Goal: Task Accomplishment & Management: Manage account settings

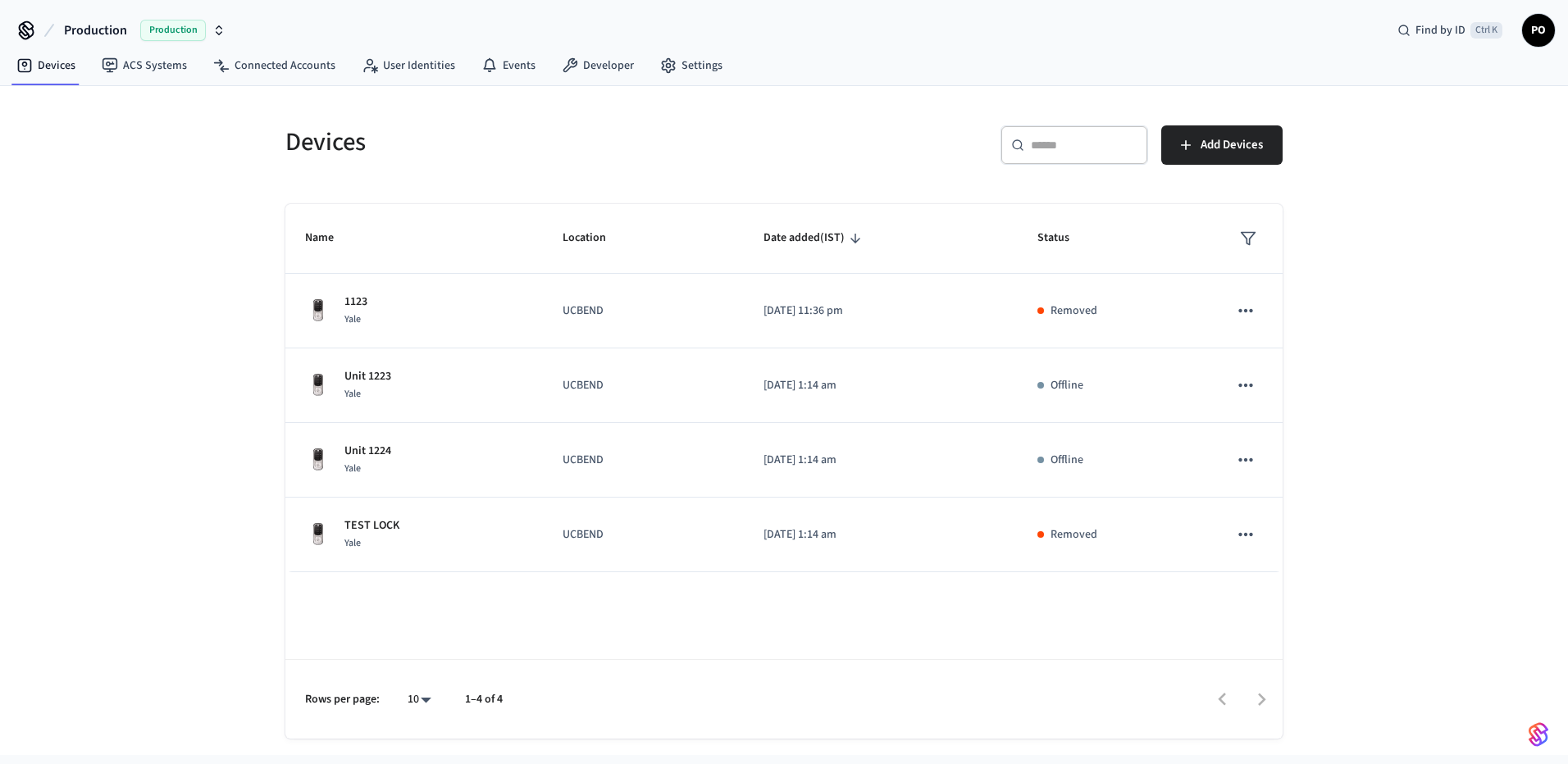
click at [248, 85] on nav "Devices ACS Systems Connected Accounts User Identities Events Developer Settings" at bounding box center [370, 66] width 732 height 37
click at [248, 68] on link "Connected Accounts" at bounding box center [274, 65] width 148 height 29
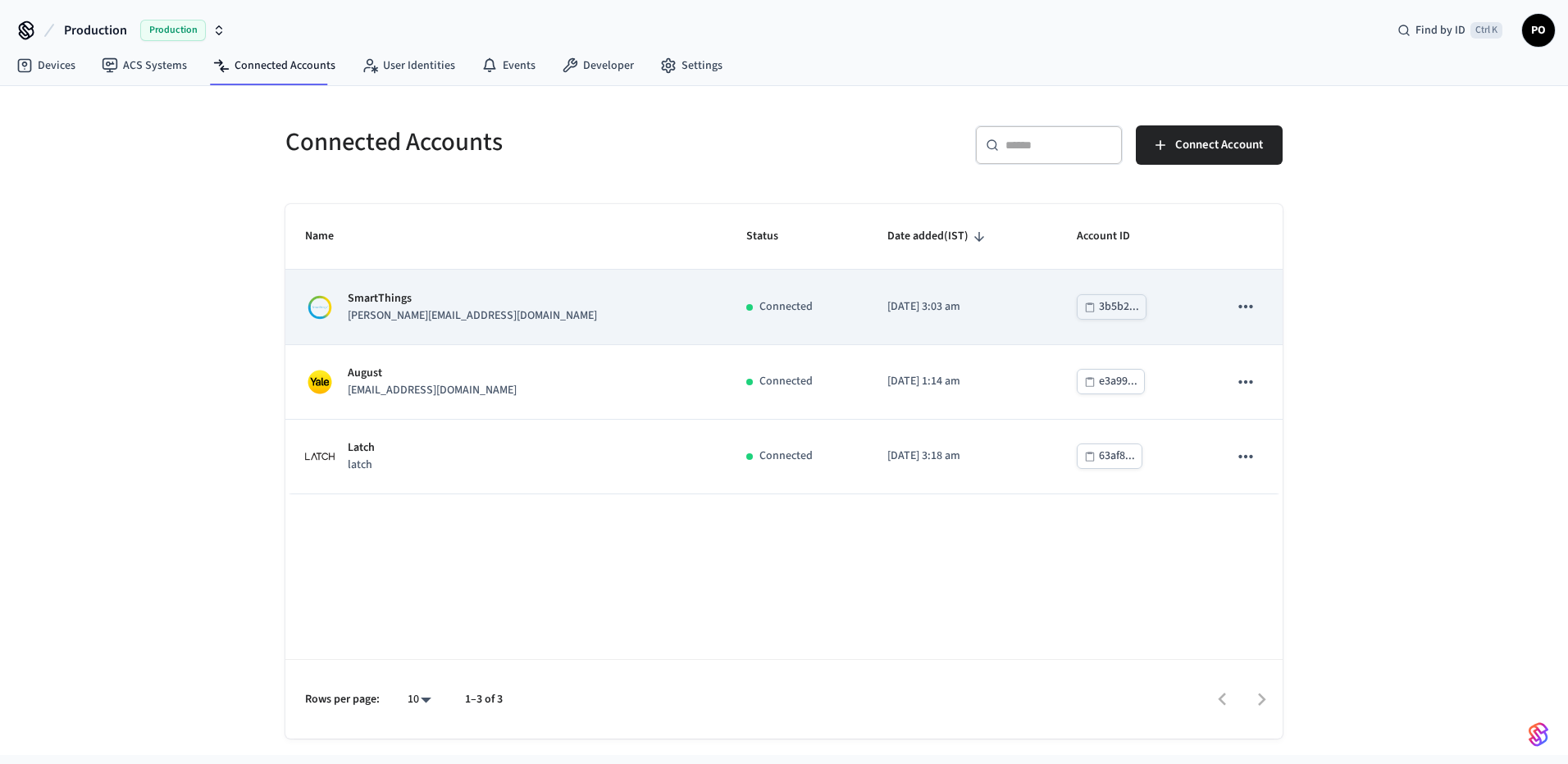
click at [587, 306] on div "SmartThings [PERSON_NAME][EMAIL_ADDRESS][DOMAIN_NAME]" at bounding box center [506, 307] width 402 height 35
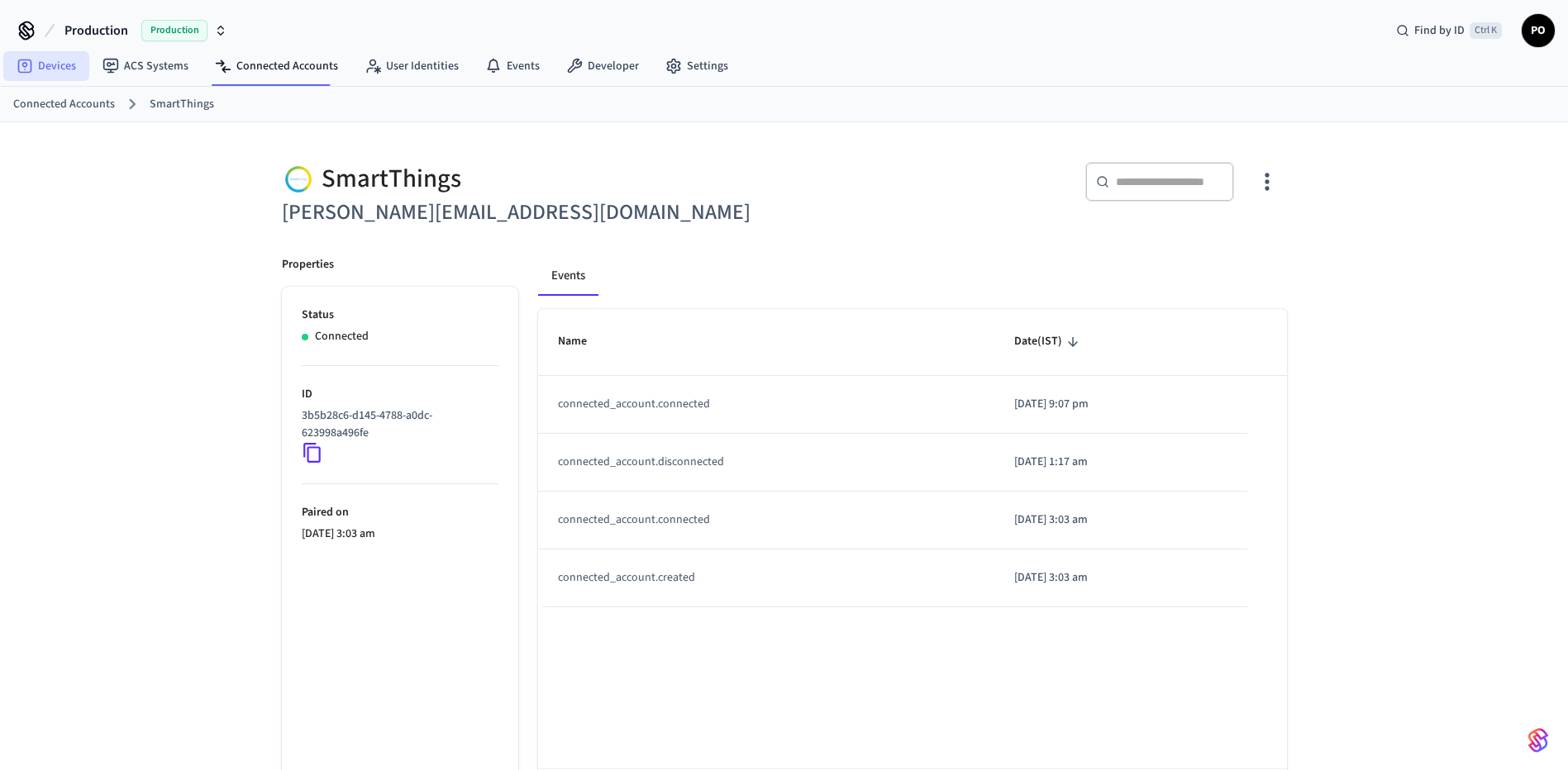
click at [53, 74] on link "Devices" at bounding box center [47, 66] width 86 height 30
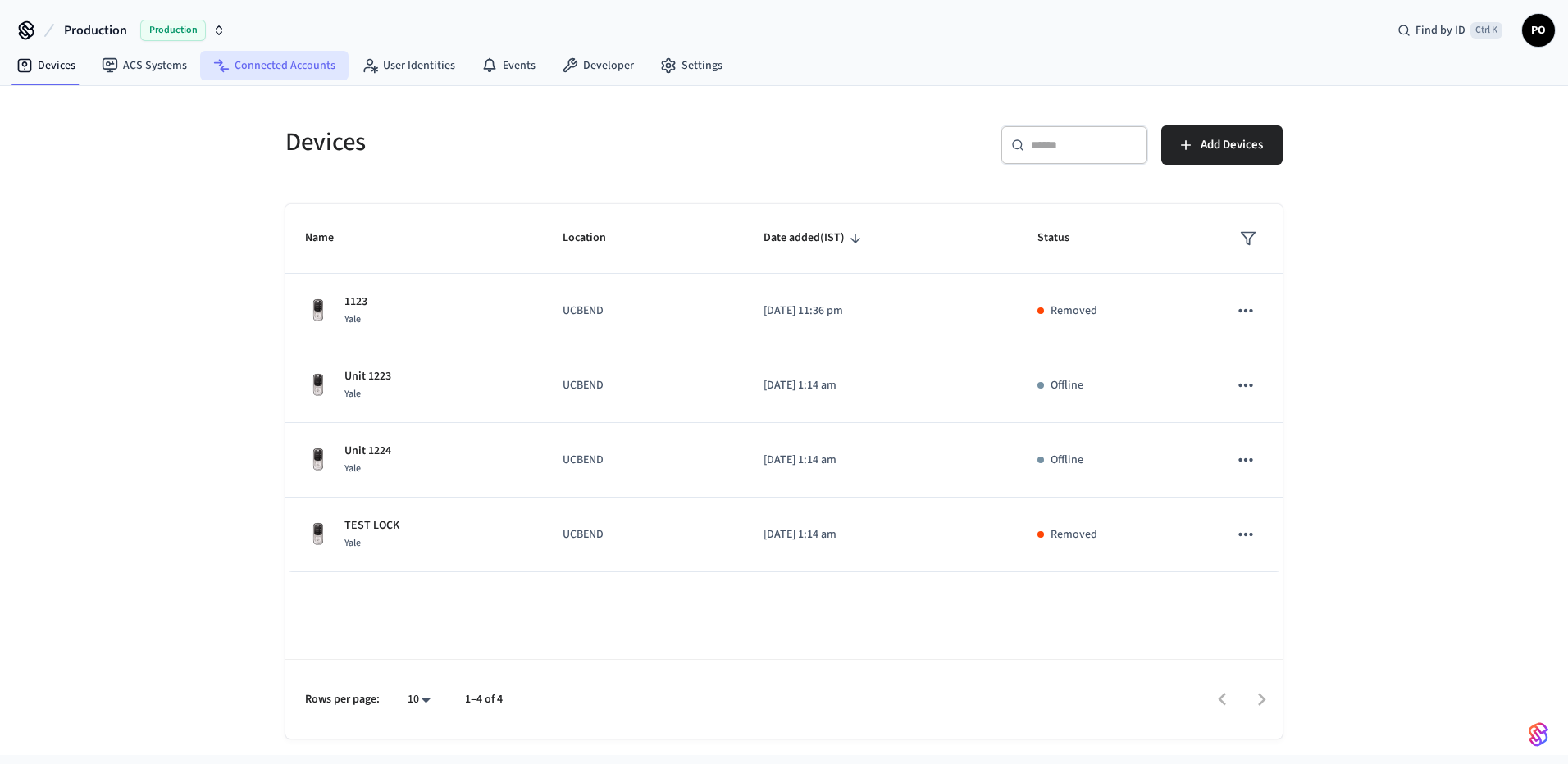
click at [301, 53] on link "Connected Accounts" at bounding box center [274, 65] width 148 height 29
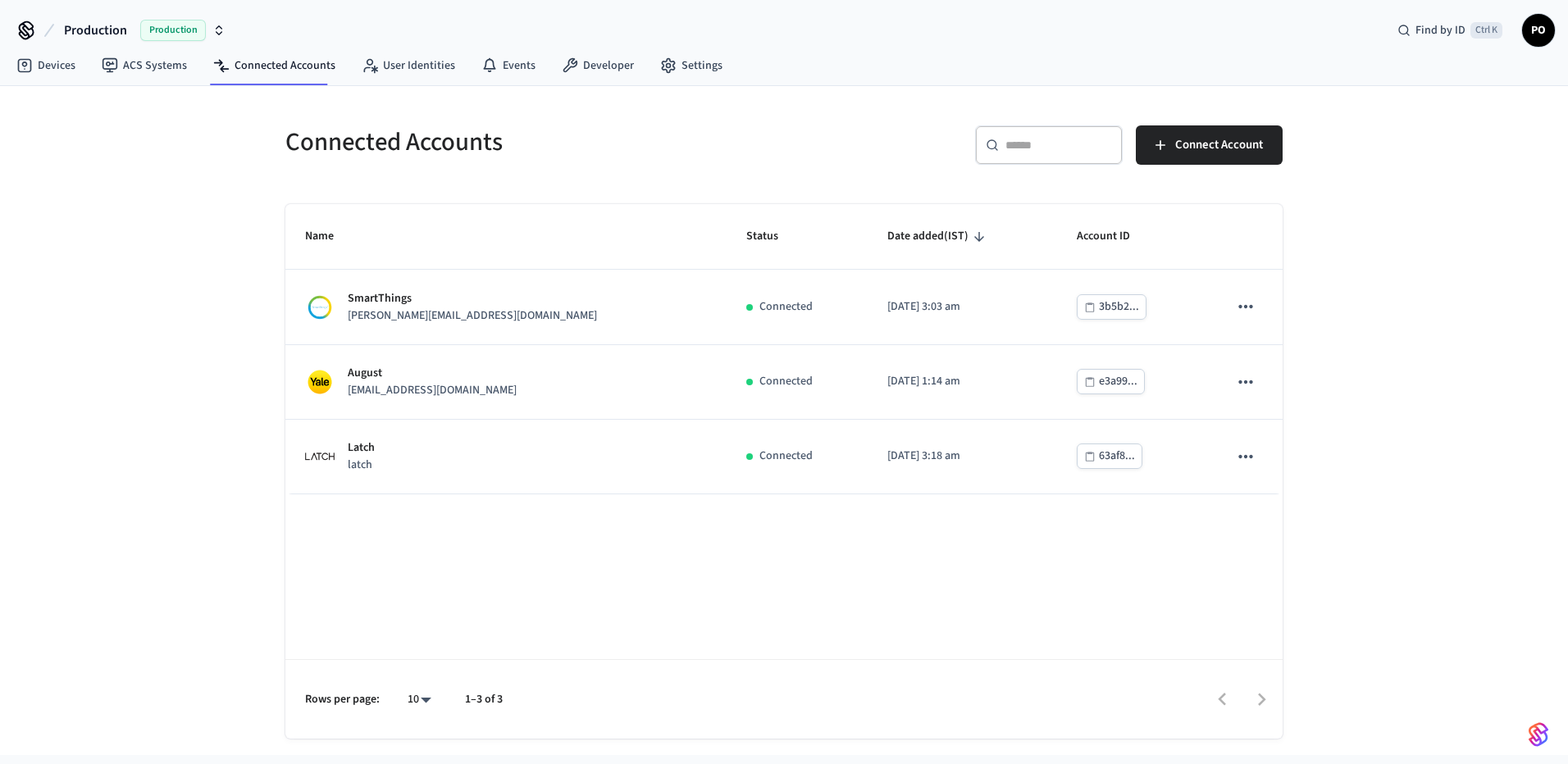
click at [1541, 37] on span "PO" at bounding box center [1538, 29] width 29 height 29
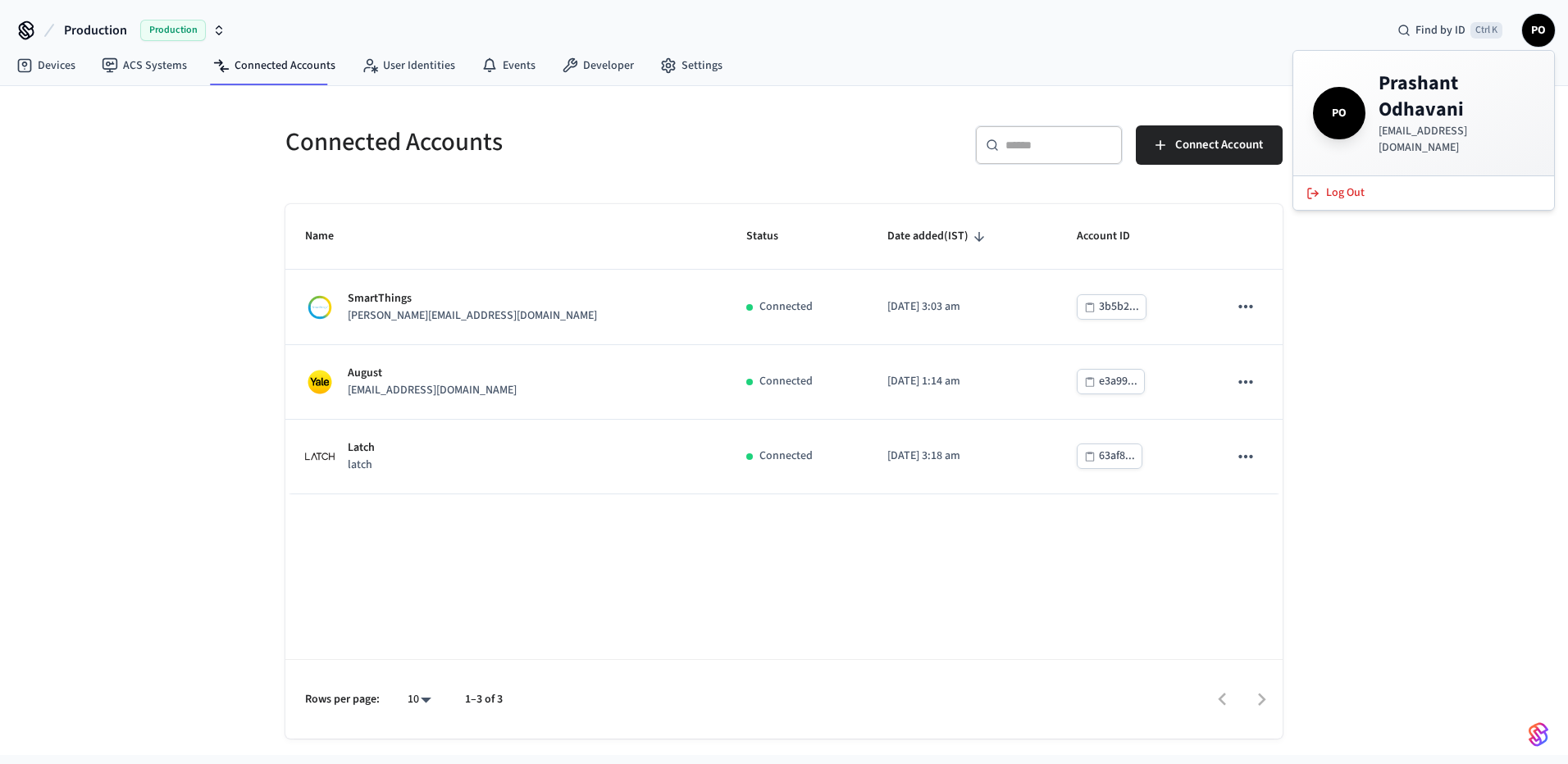
click at [1375, 351] on div "Connected Accounts ​ ​ Connect Account Name Status Date added (IST) Account ID …" at bounding box center [784, 419] width 1568 height 668
